Goal: Information Seeking & Learning: Learn about a topic

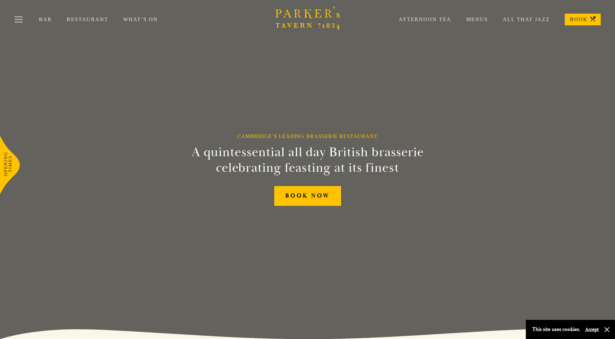
click at [477, 20] on link "Menus" at bounding box center [470, 19] width 37 height 6
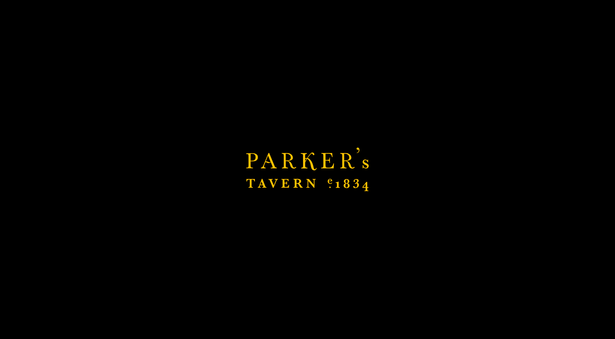
scroll to position [51, 0]
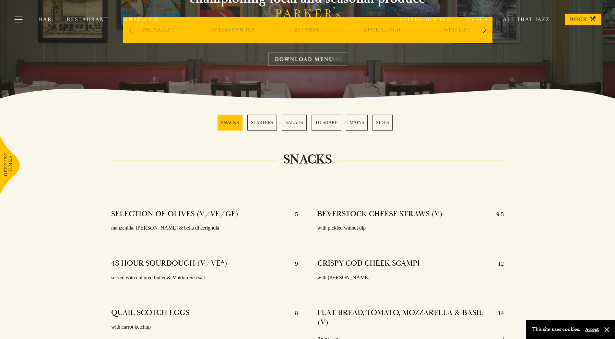
scroll to position [97, 0]
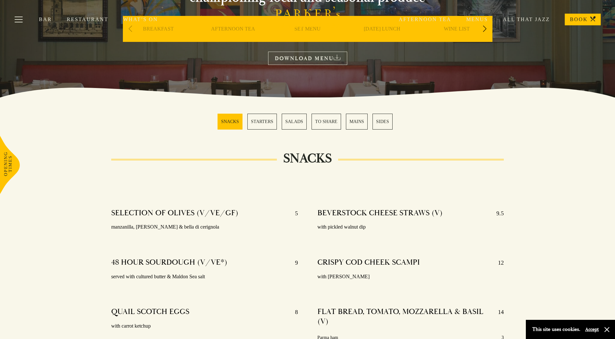
click at [354, 120] on link "MAINS" at bounding box center [357, 122] width 22 height 16
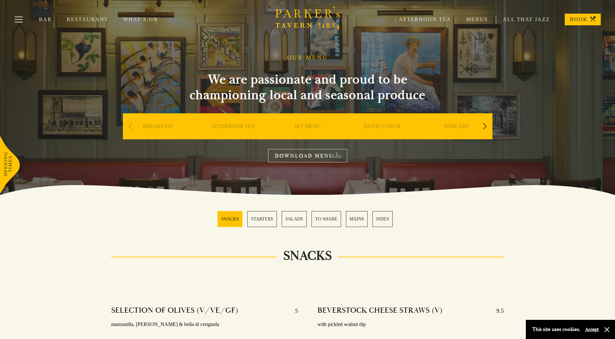
click at [430, 19] on link "Afternoon Tea" at bounding box center [417, 19] width 67 height 6
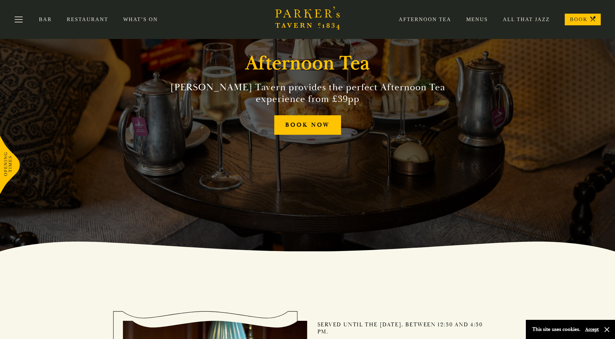
scroll to position [32, 0]
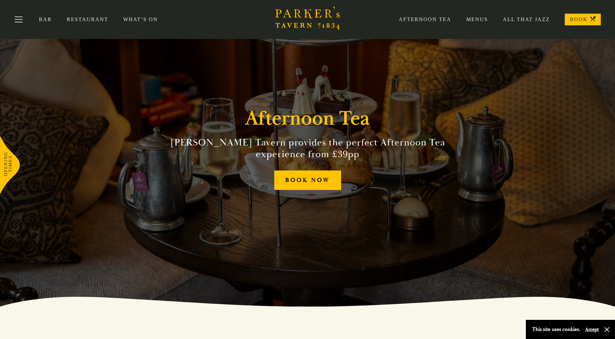
click at [482, 19] on link "Menus" at bounding box center [470, 19] width 37 height 6
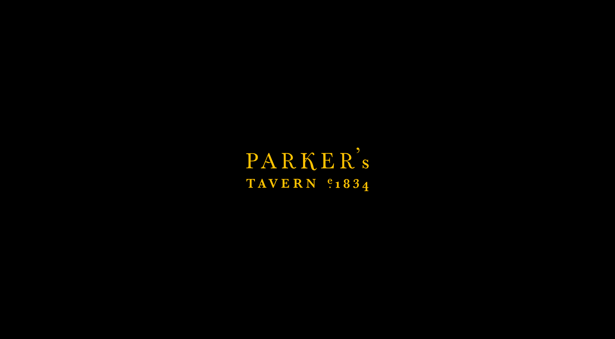
scroll to position [68, 0]
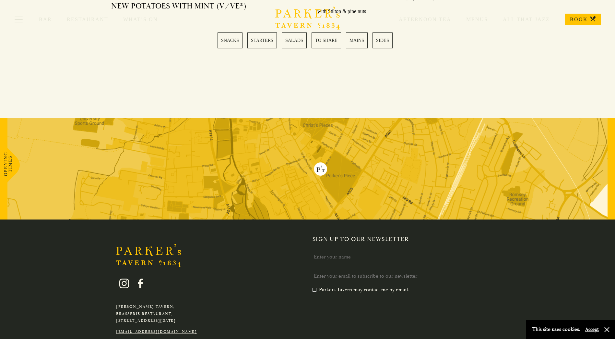
scroll to position [1846, 0]
